Goal: Task Accomplishment & Management: Manage account settings

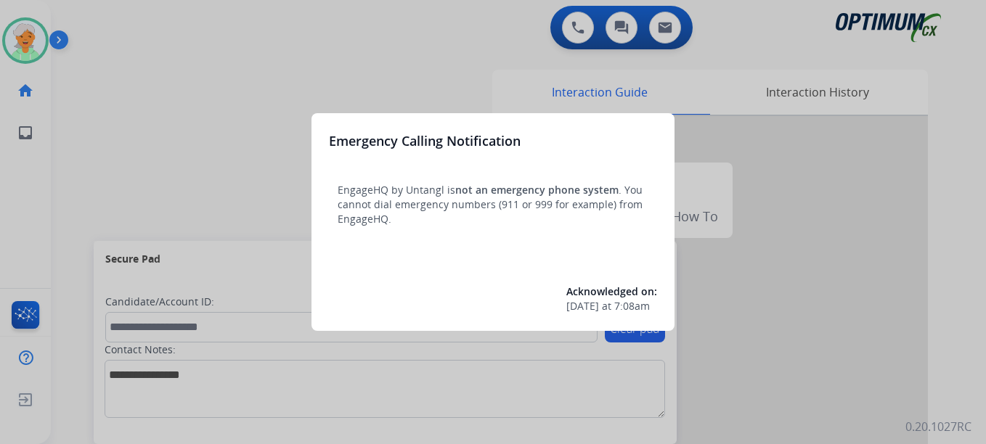
click at [33, 30] on div at bounding box center [493, 222] width 986 height 444
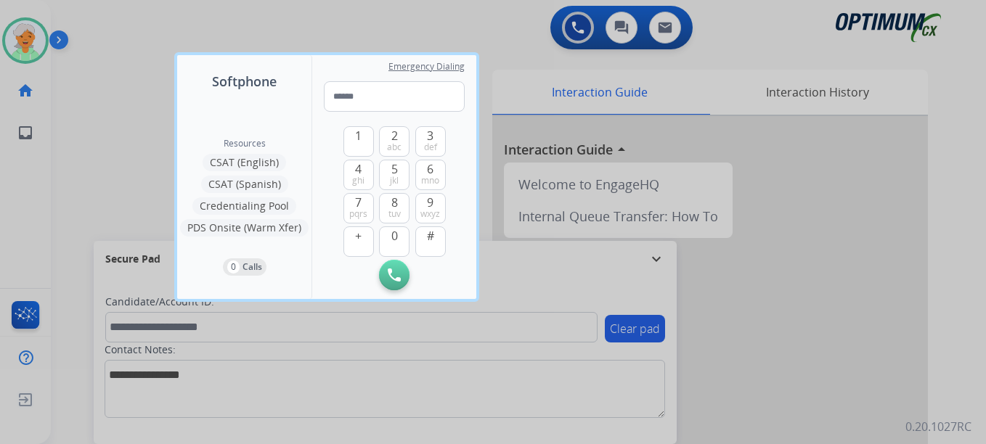
click at [33, 30] on div at bounding box center [493, 222] width 986 height 444
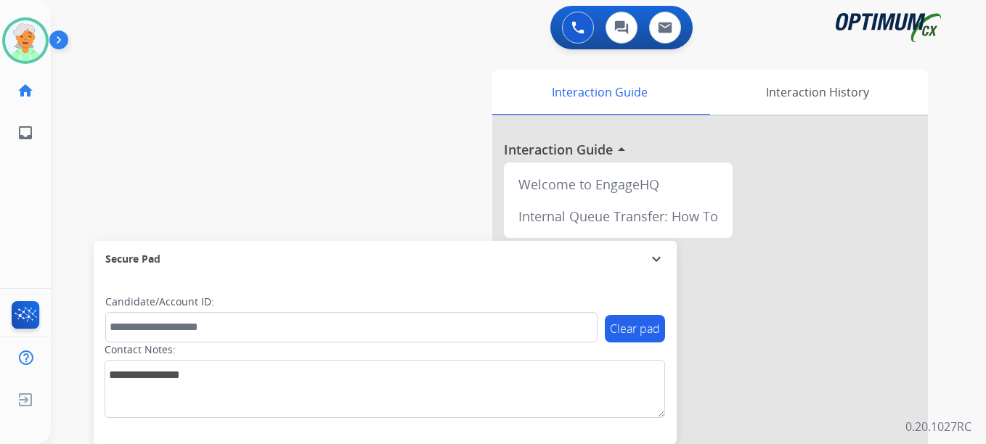
click at [33, 30] on img at bounding box center [25, 40] width 41 height 41
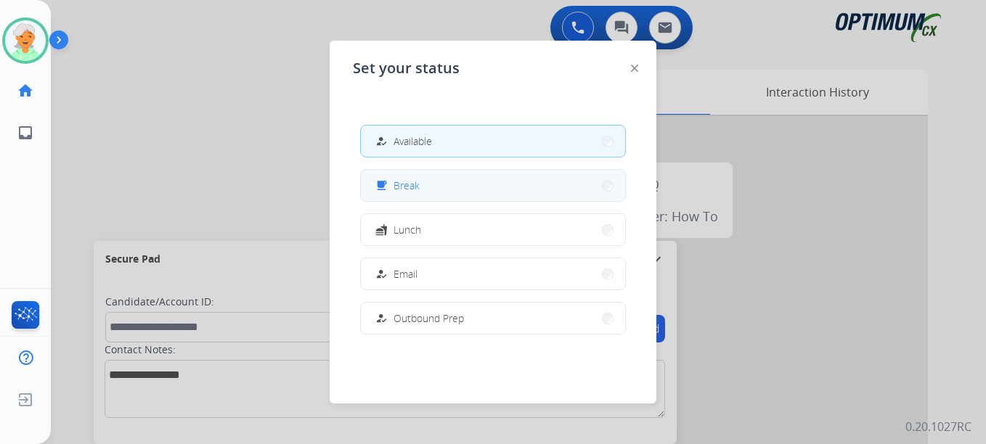
click at [420, 196] on button "free_breakfast Break" at bounding box center [493, 185] width 264 height 31
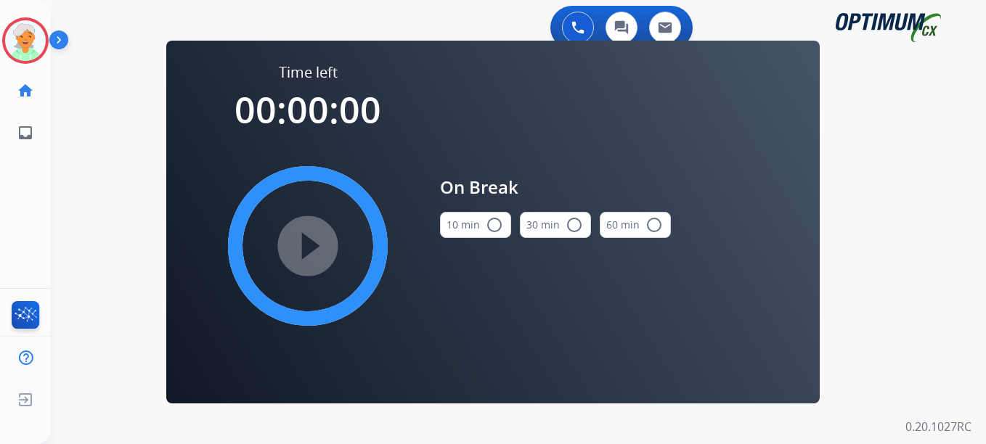
click at [488, 222] on mat-icon "radio_button_unchecked" at bounding box center [494, 224] width 17 height 17
click at [314, 245] on mat-icon "play_circle_filled" at bounding box center [307, 245] width 17 height 17
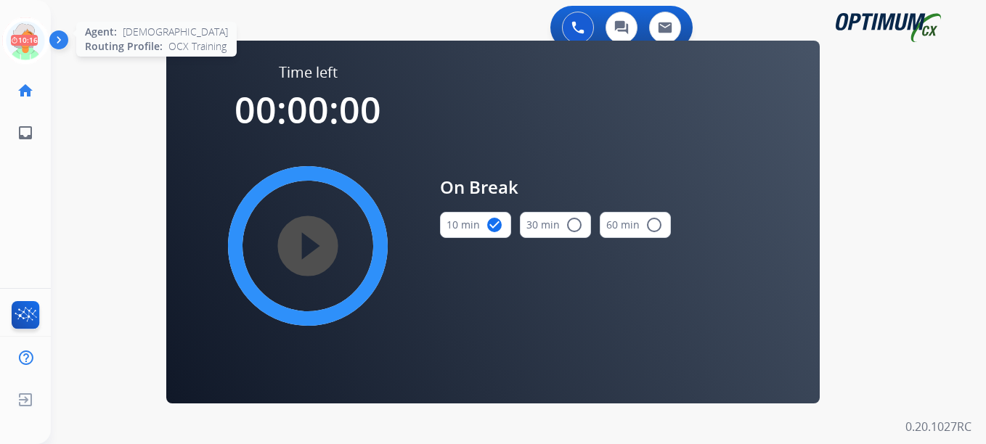
click at [33, 38] on icon at bounding box center [25, 40] width 47 height 47
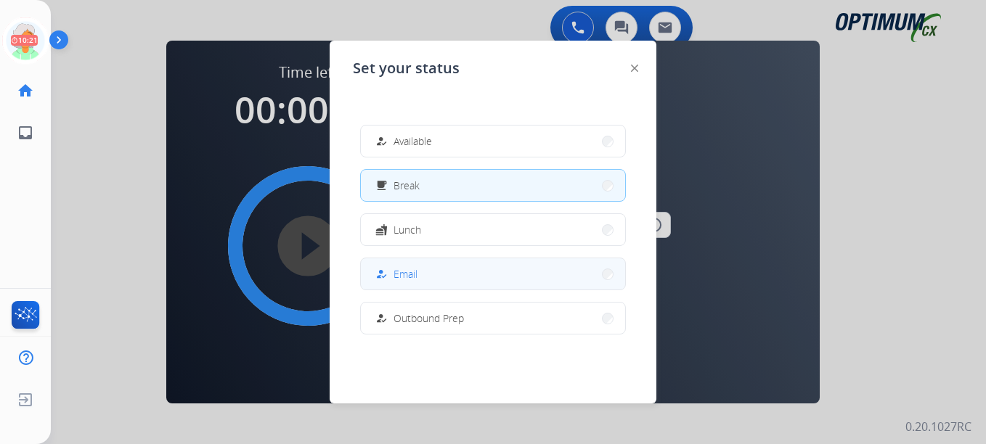
click at [414, 274] on span "Email" at bounding box center [405, 273] width 24 height 15
